Goal: Information Seeking & Learning: Learn about a topic

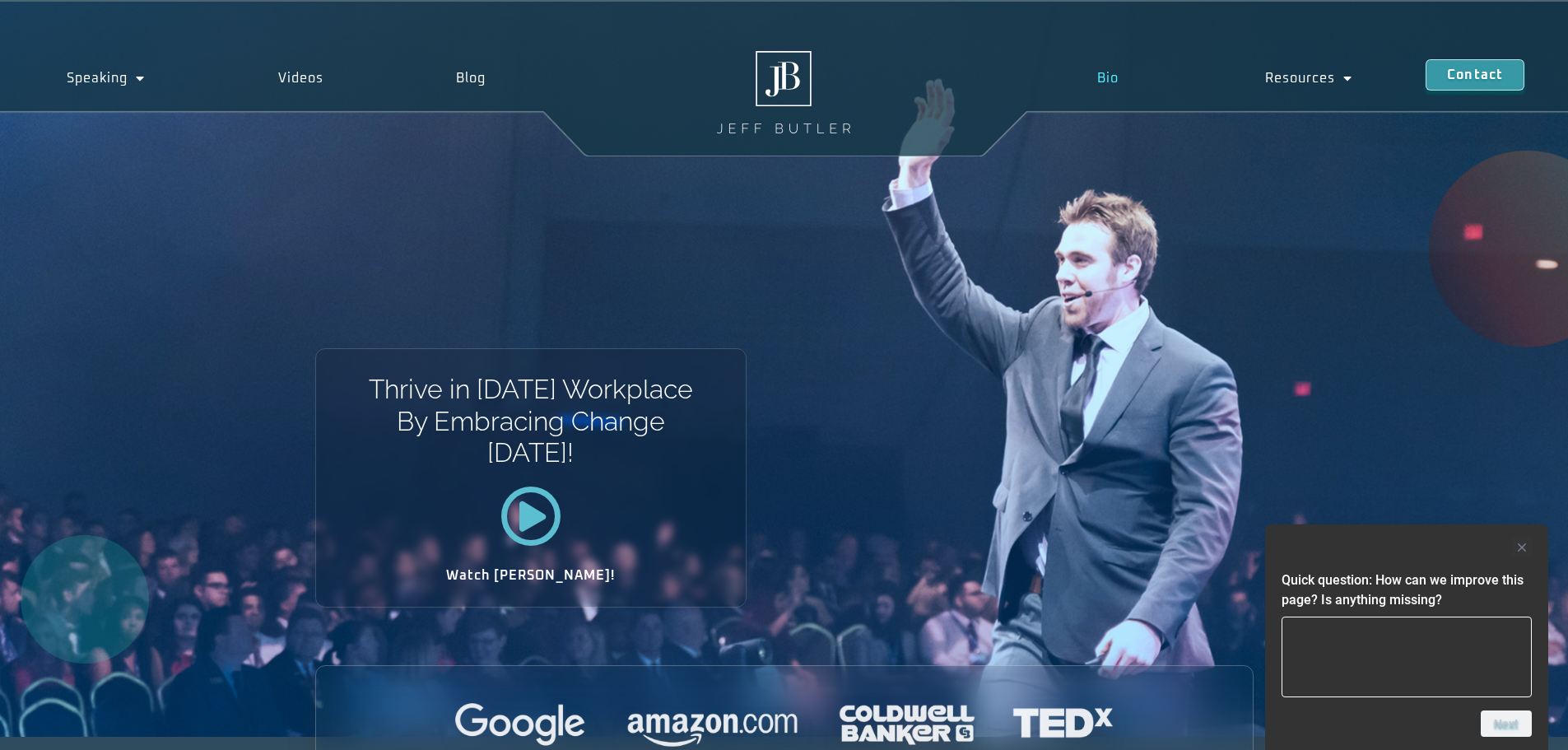
click at [1104, 75] on link "Bio" at bounding box center [1107, 78] width 168 height 38
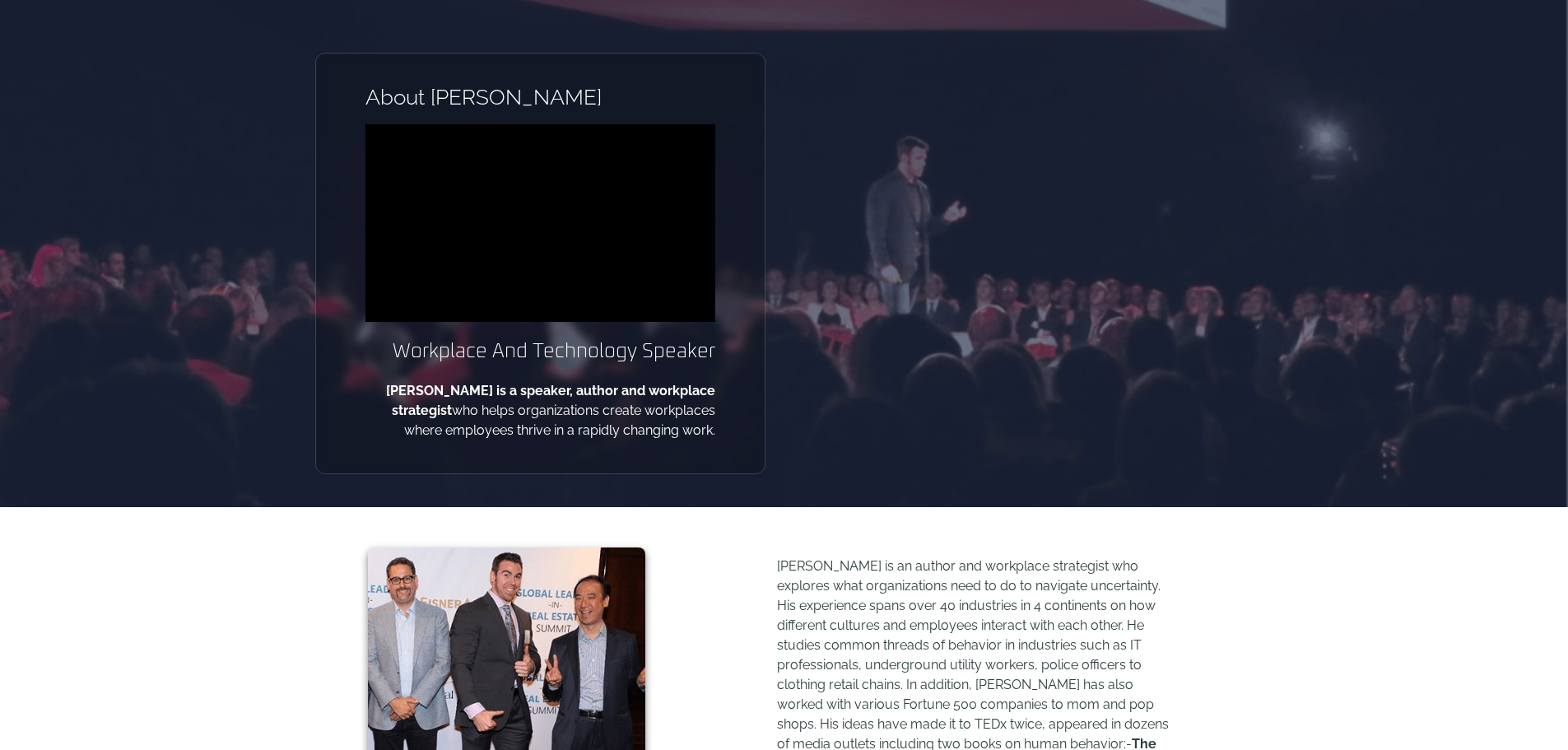
scroll to position [247, 0]
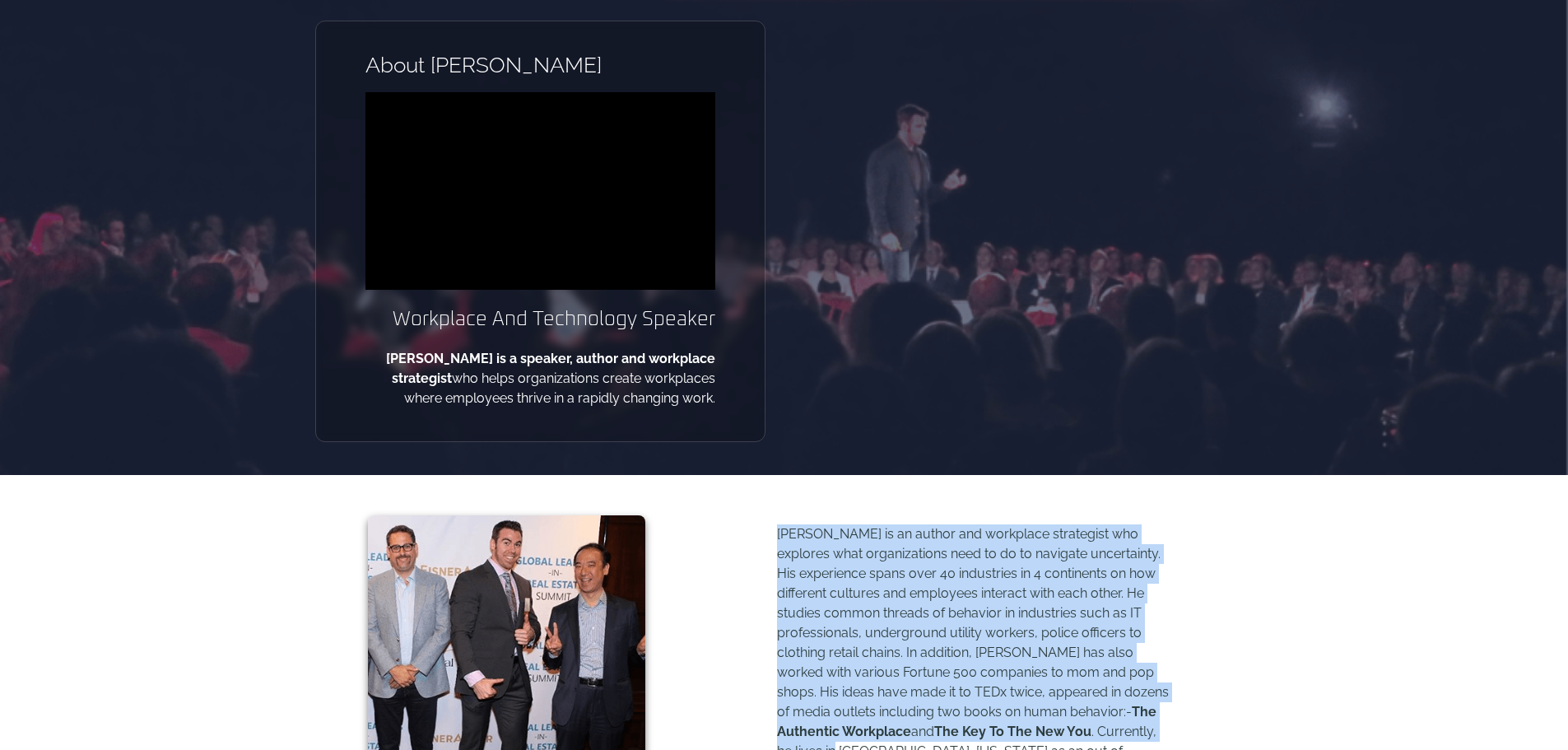
drag, startPoint x: 775, startPoint y: 534, endPoint x: 1169, endPoint y: 732, distance: 441.0
click at [1169, 732] on div "[PERSON_NAME] is an author and workplace strategist who explores what organizat…" at bounding box center [957, 650] width 592 height 285
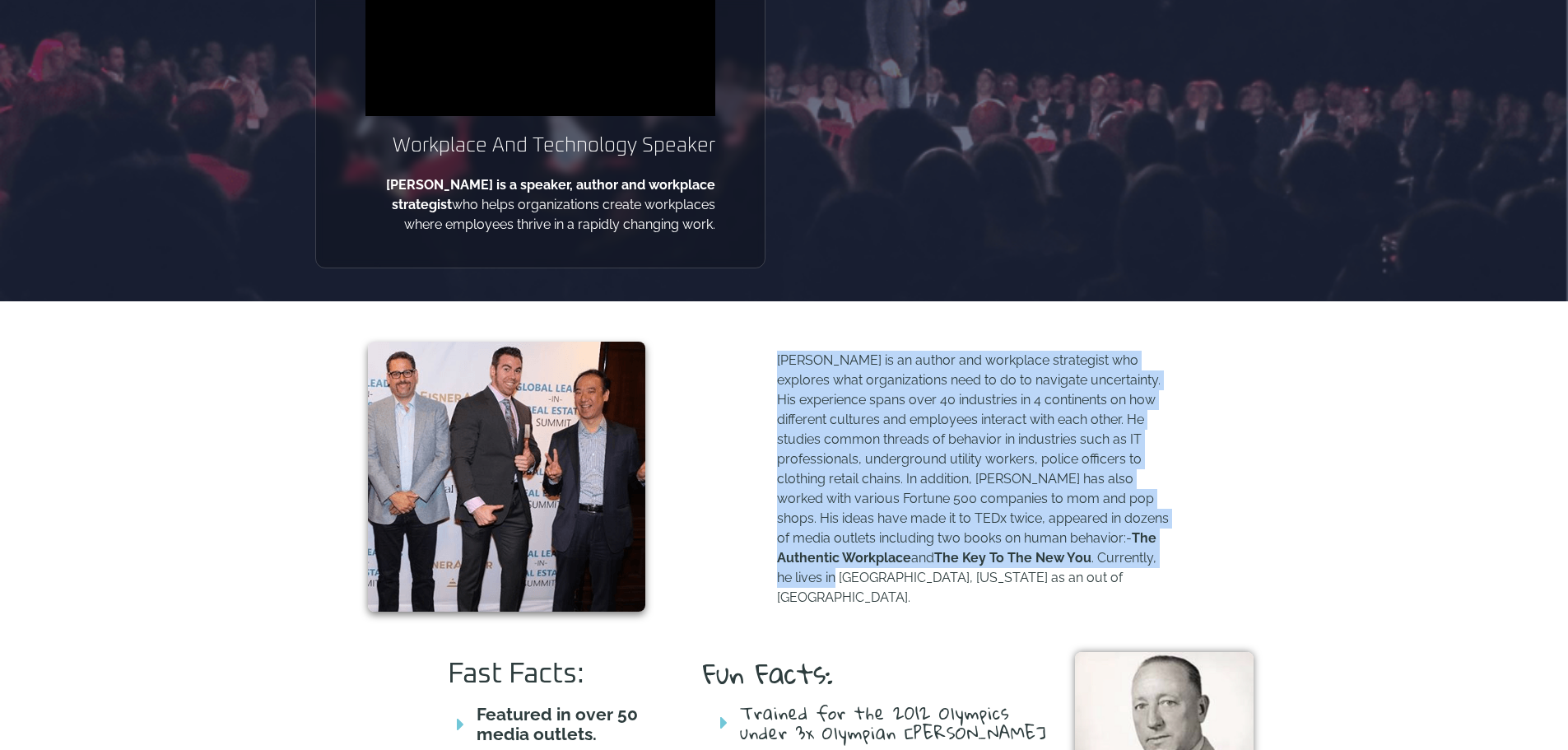
scroll to position [576, 0]
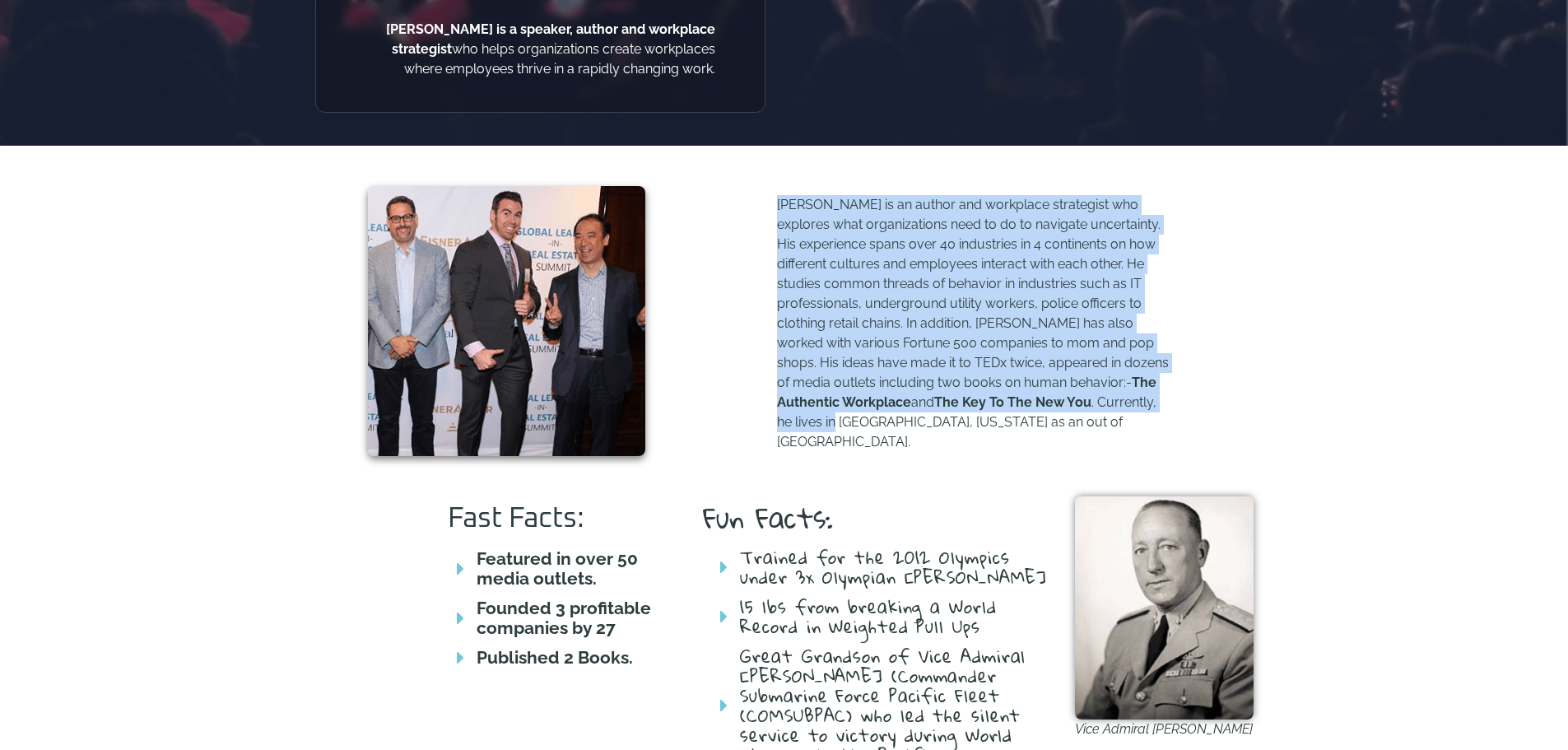
click at [1235, 371] on div "[PERSON_NAME] is an author and workplace strategist who explores what organizat…" at bounding box center [957, 321] width 592 height 285
drag, startPoint x: 1069, startPoint y: 382, endPoint x: 855, endPoint y: 226, distance: 264.8
click at [774, 208] on div "[PERSON_NAME] is an author and workplace strategist who explores what organizat…" at bounding box center [957, 321] width 592 height 285
copy p "[PERSON_NAME] is an author and workplace strategist who explores what organizat…"
